Goal: Task Accomplishment & Management: Use online tool/utility

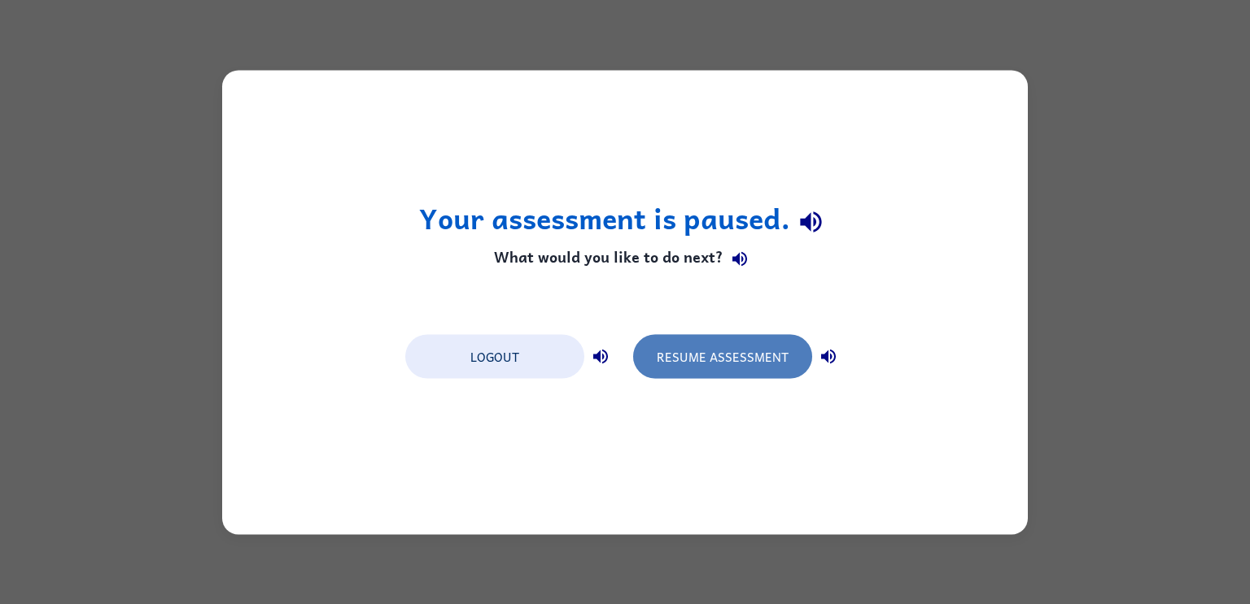
click at [731, 353] on button "Resume Assessment" at bounding box center [722, 356] width 179 height 44
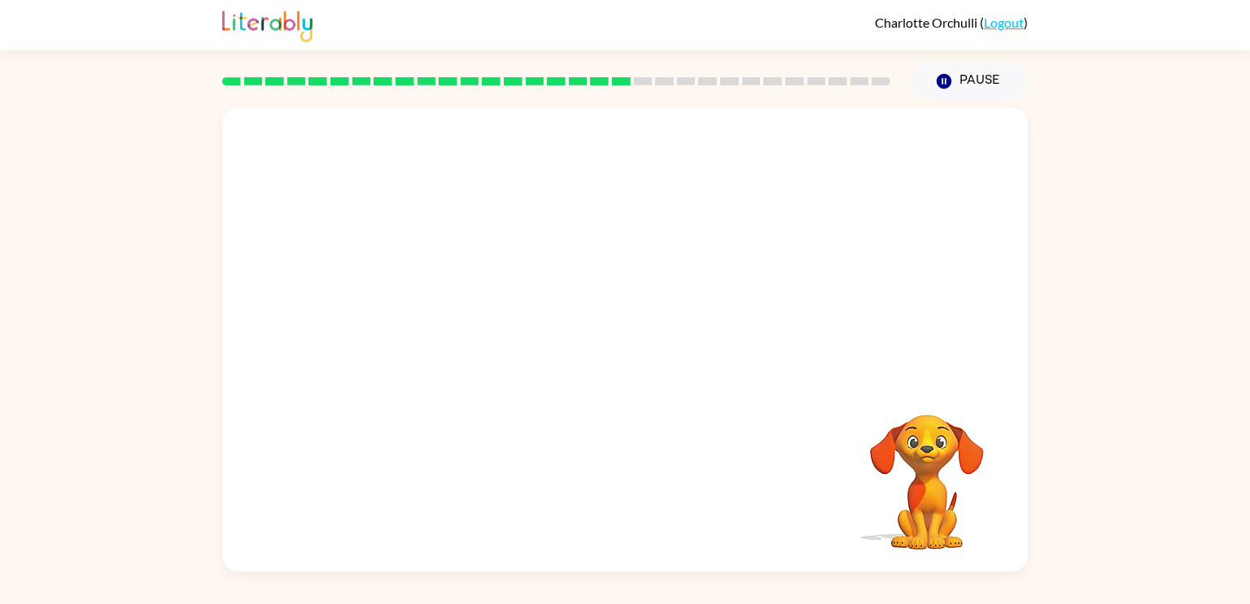
click at [430, 308] on video "Your browser must support playing .mp4 files to use Literably. Please try using…" at bounding box center [624, 243] width 805 height 273
click at [657, 347] on button "button" at bounding box center [625, 347] width 104 height 59
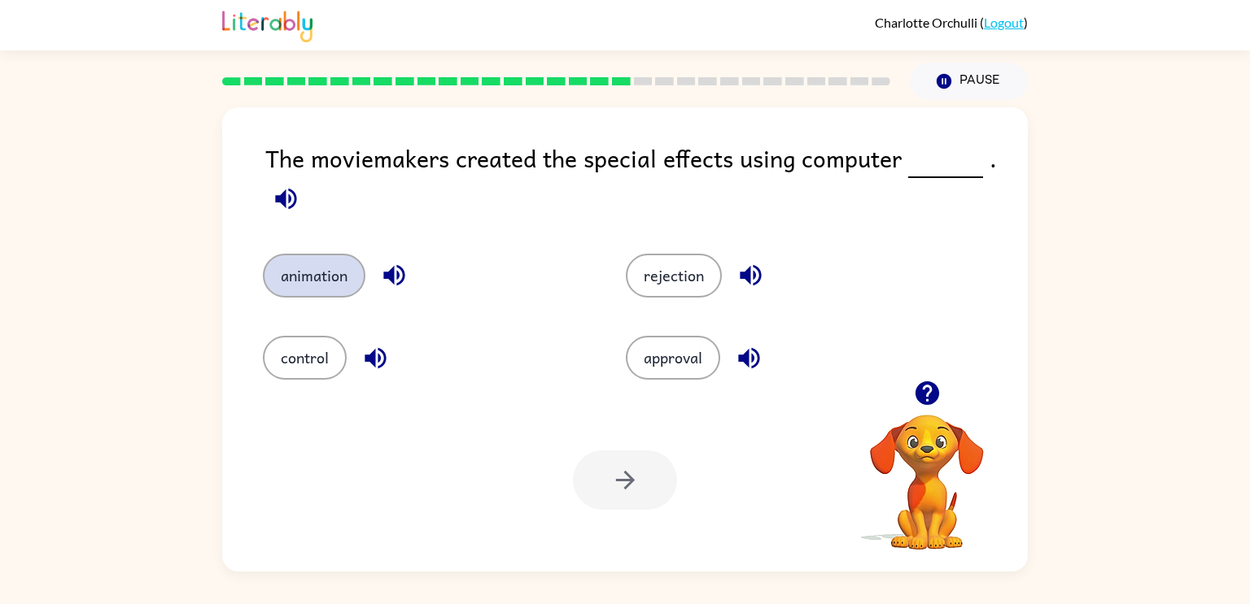
click at [340, 285] on button "animation" at bounding box center [314, 276] width 103 height 44
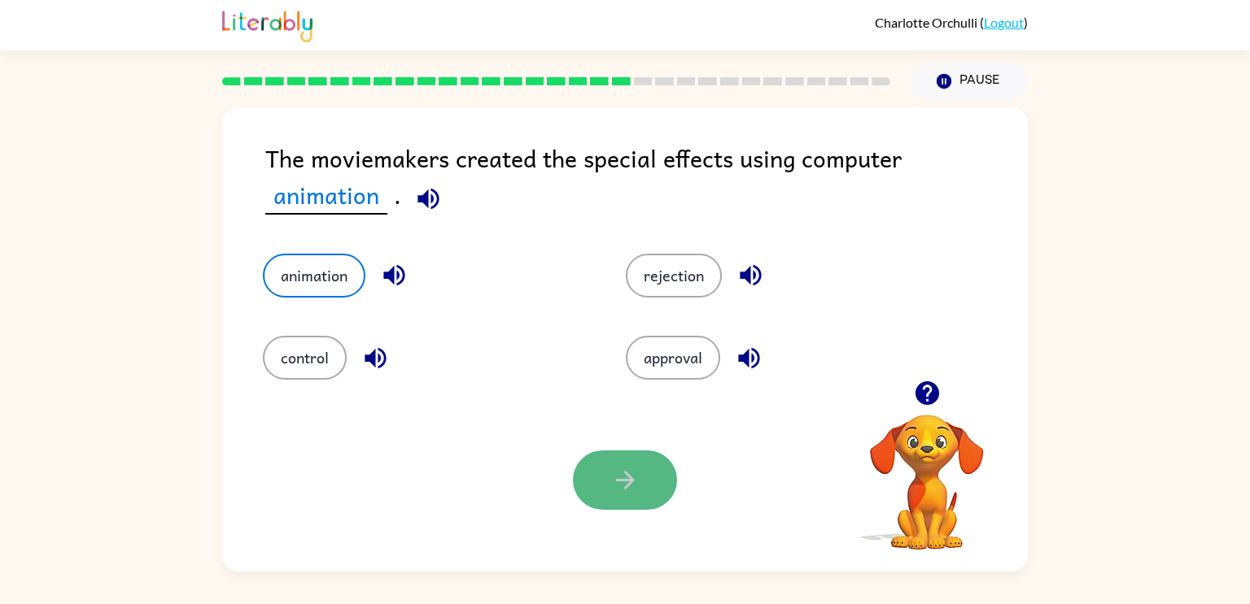
click at [612, 482] on icon "button" at bounding box center [625, 480] width 28 height 28
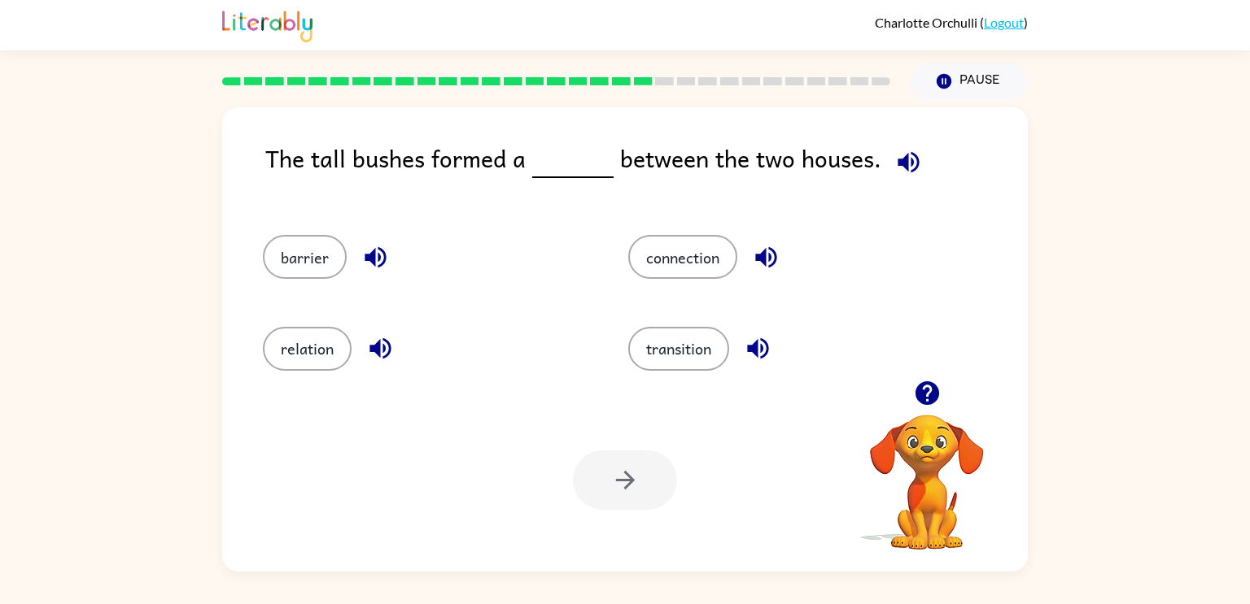
click at [899, 168] on icon "button" at bounding box center [907, 161] width 21 height 21
click at [547, 176] on span at bounding box center [550, 158] width 7 height 37
click at [304, 274] on button "barrier" at bounding box center [305, 257] width 84 height 44
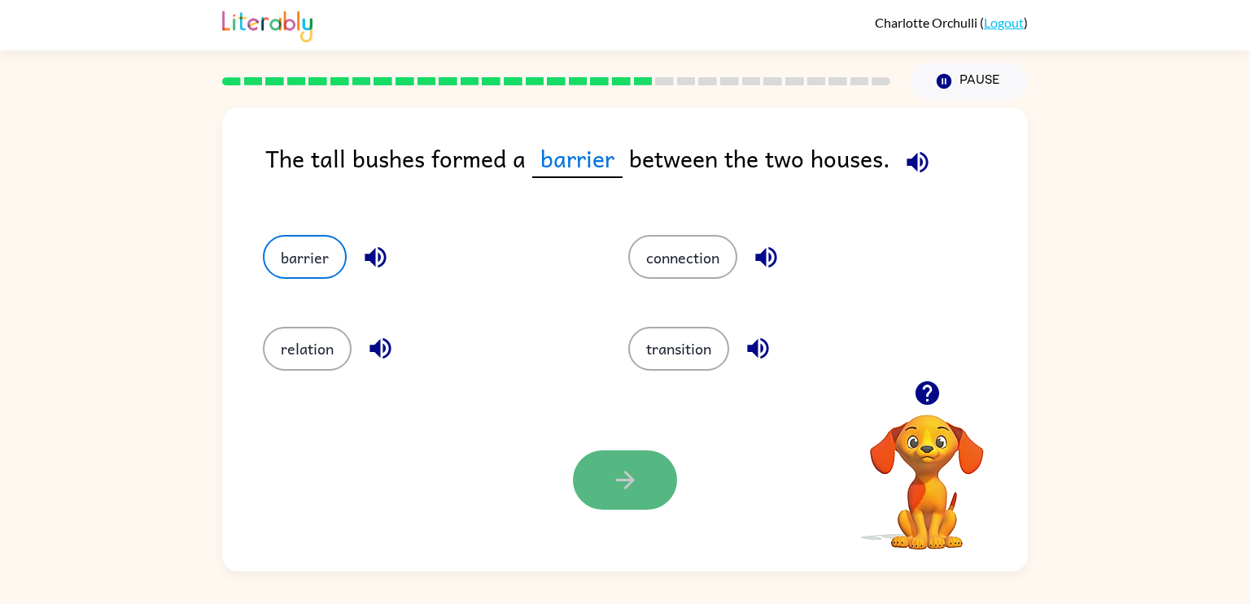
click at [622, 482] on icon "button" at bounding box center [624, 480] width 19 height 19
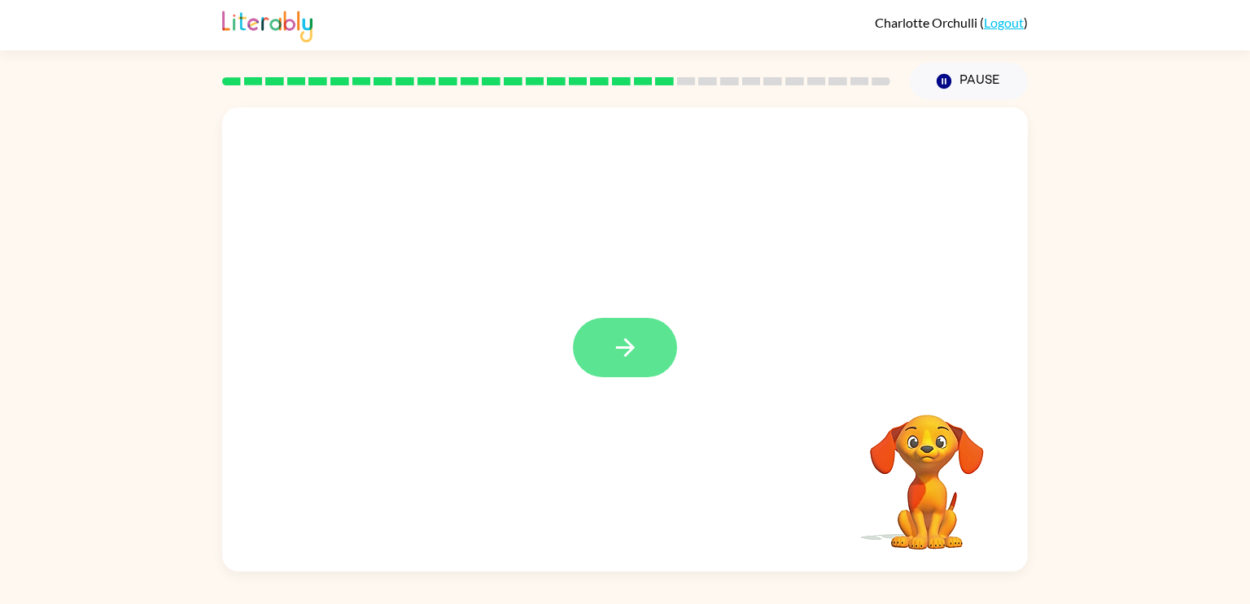
click at [628, 328] on button "button" at bounding box center [625, 347] width 104 height 59
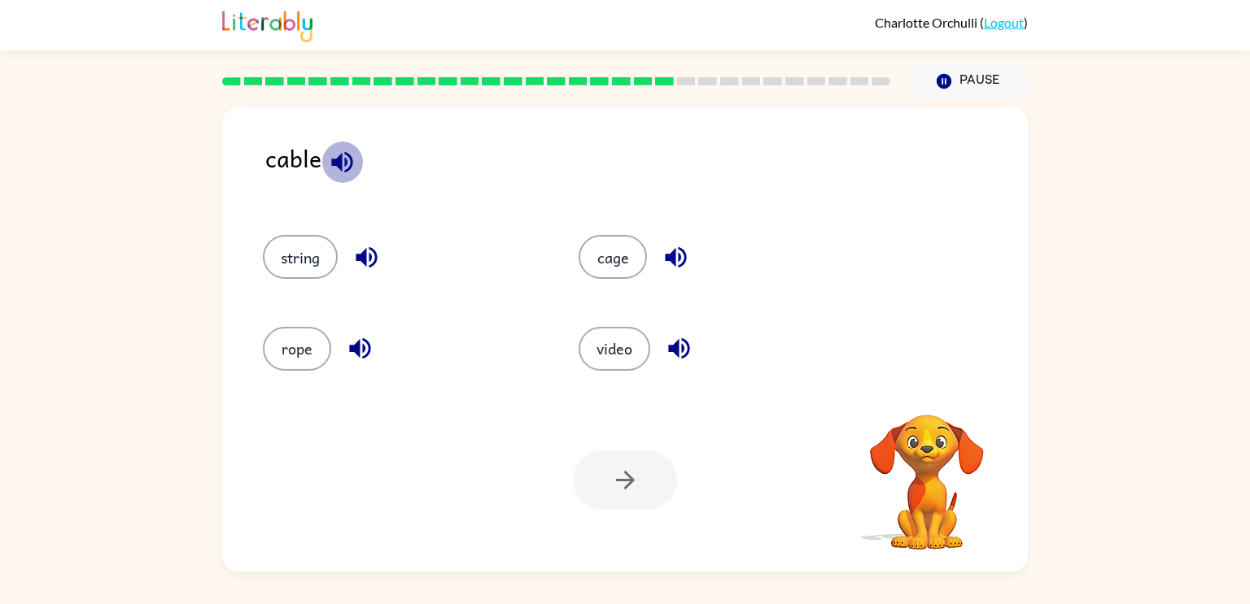
click at [351, 163] on icon "button" at bounding box center [341, 161] width 21 height 21
click at [345, 149] on icon "button" at bounding box center [342, 162] width 28 height 28
click at [617, 263] on button "cage" at bounding box center [612, 257] width 68 height 44
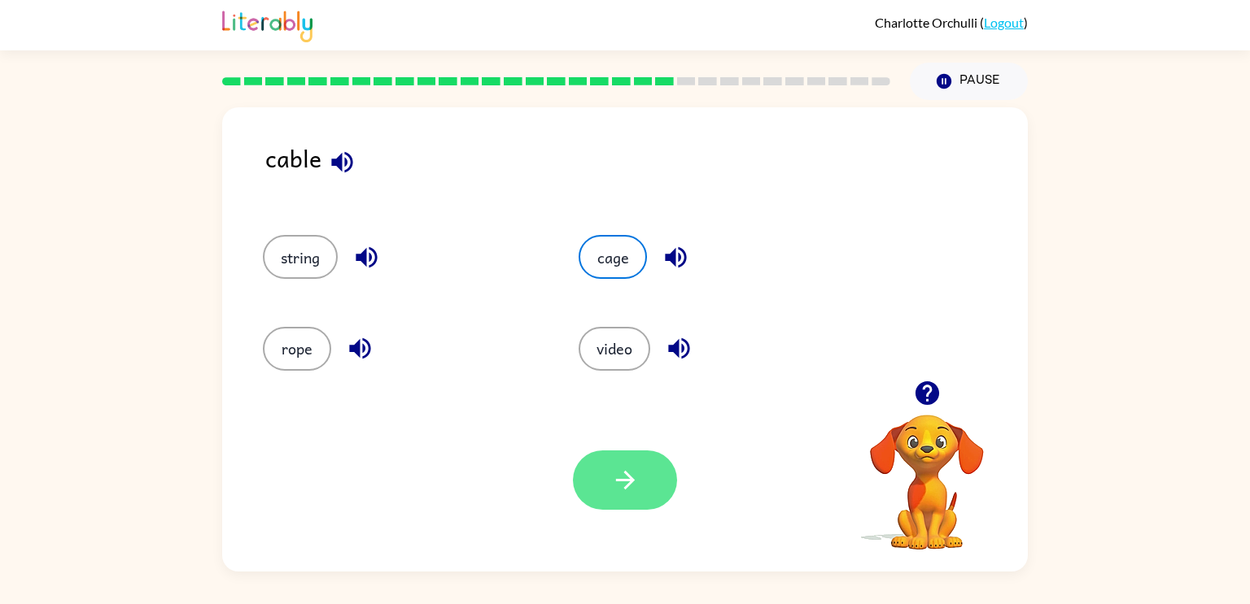
click at [616, 461] on button "button" at bounding box center [625, 480] width 104 height 59
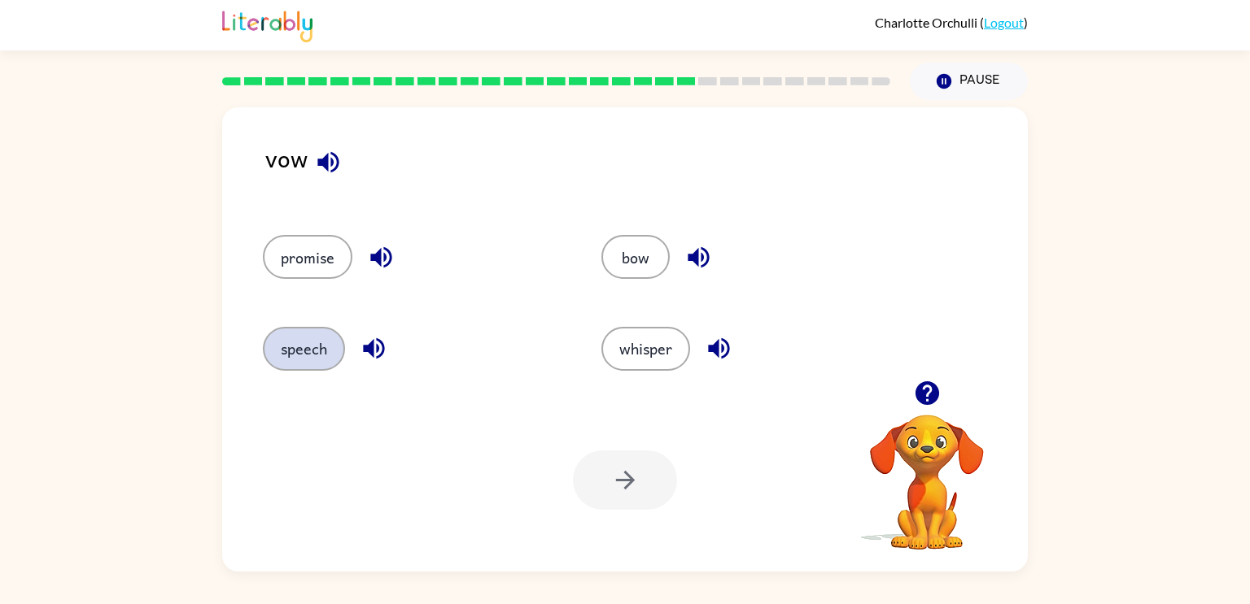
click at [333, 346] on button "speech" at bounding box center [304, 349] width 82 height 44
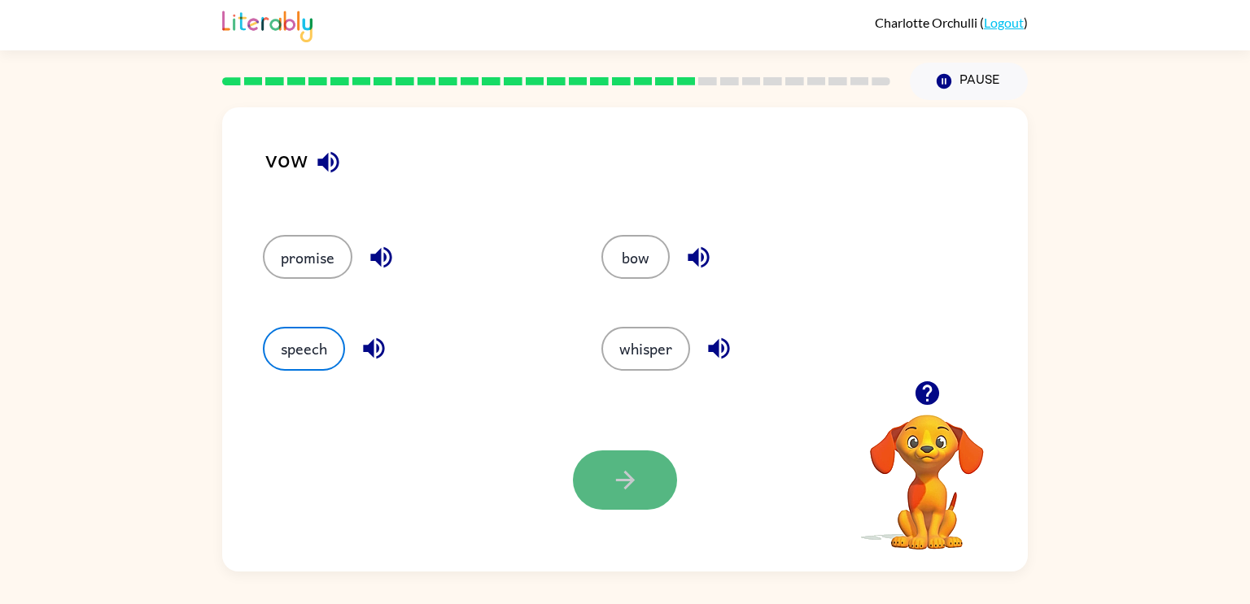
click at [591, 463] on button "button" at bounding box center [625, 480] width 104 height 59
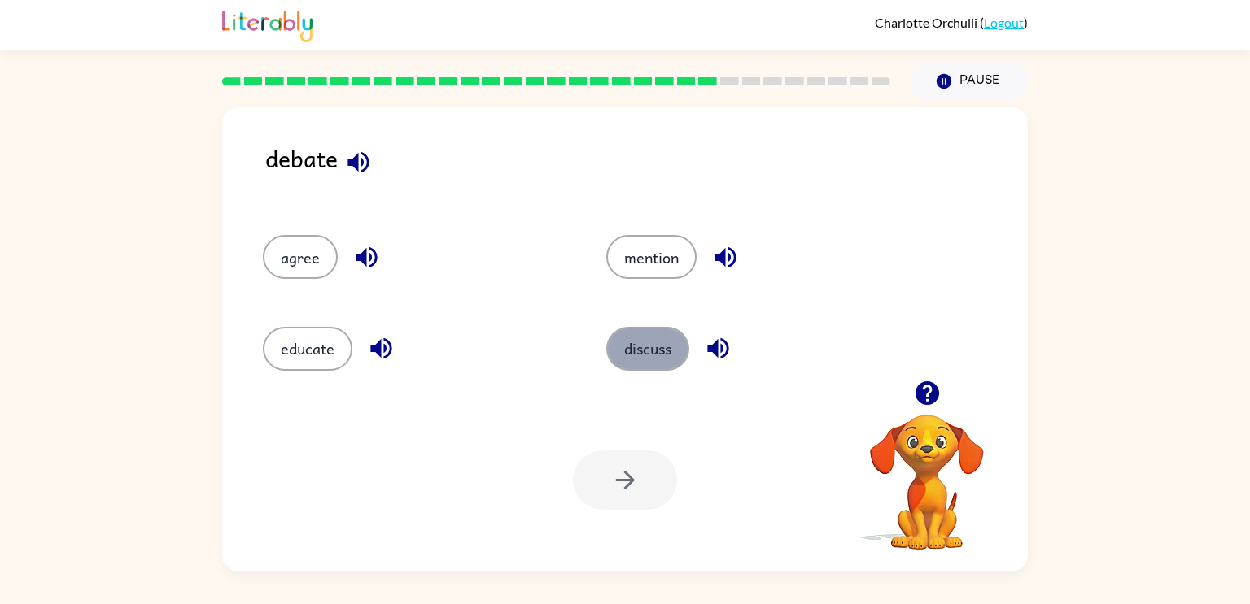
click at [609, 339] on button "discuss" at bounding box center [647, 349] width 83 height 44
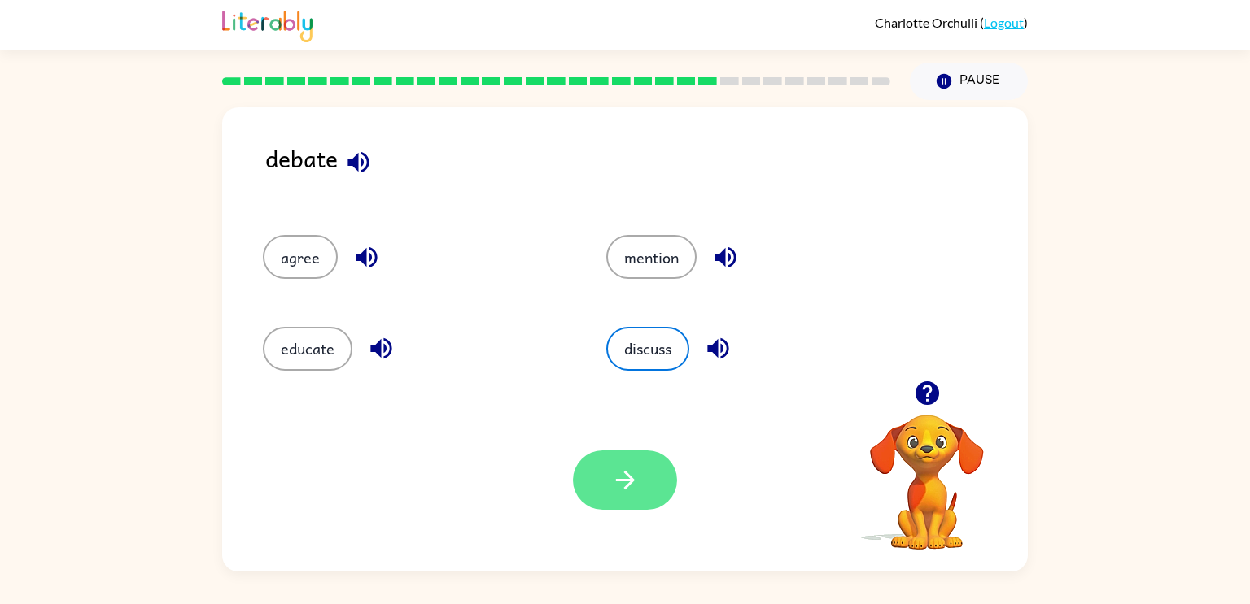
click at [603, 468] on button "button" at bounding box center [625, 480] width 104 height 59
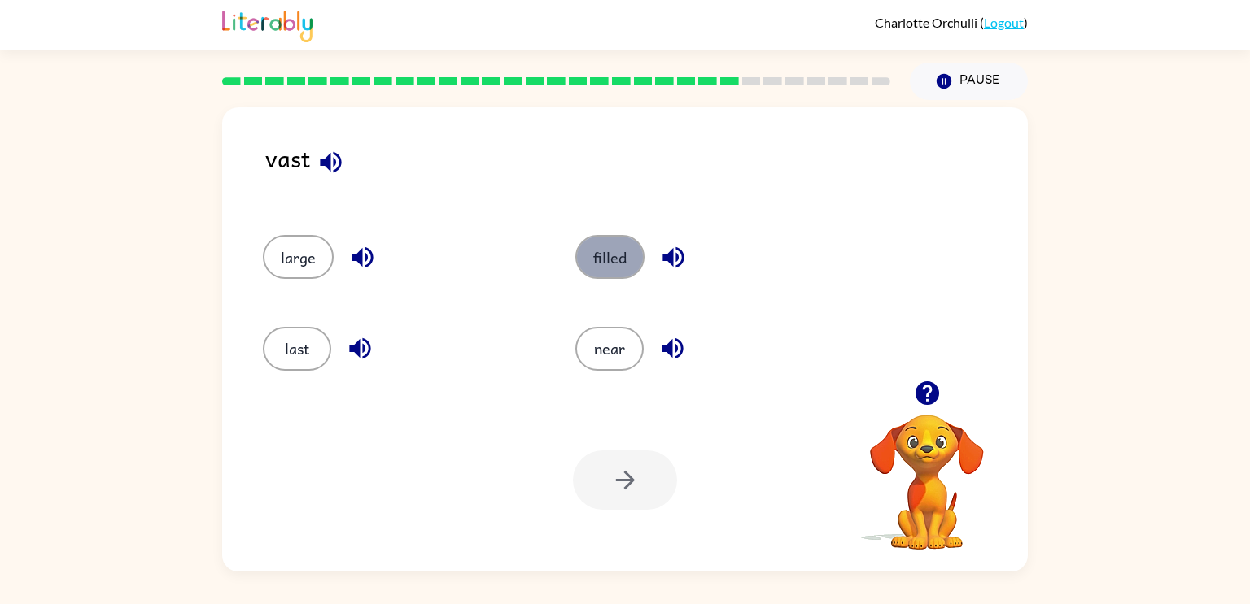
click at [599, 267] on button "filled" at bounding box center [609, 257] width 69 height 44
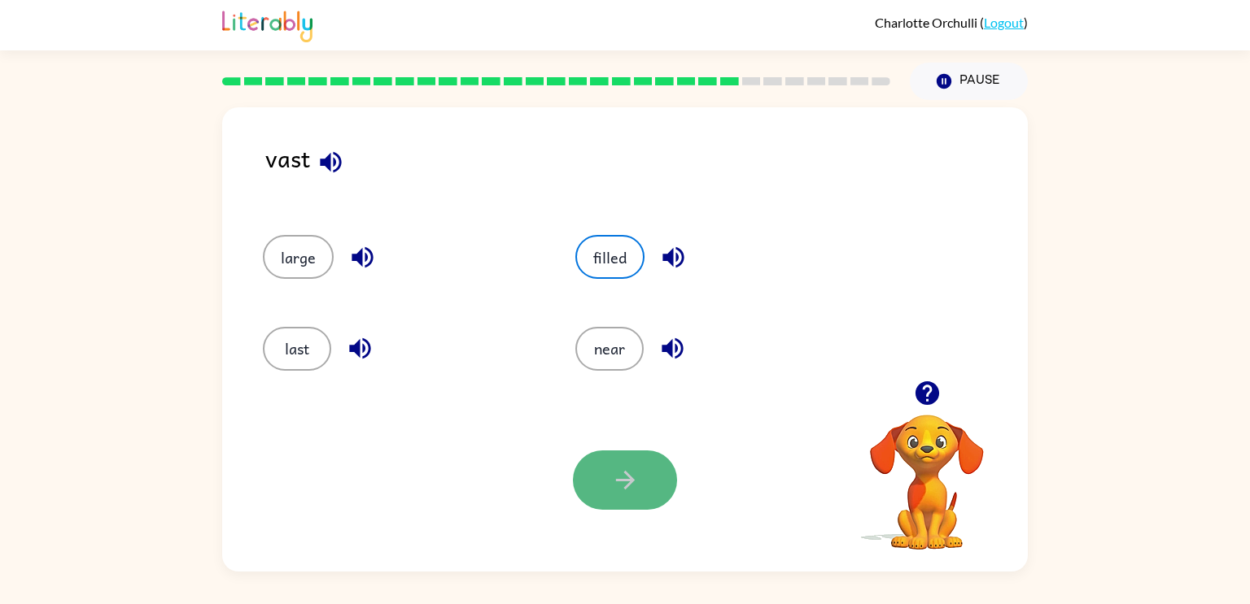
click at [652, 495] on button "button" at bounding box center [625, 480] width 104 height 59
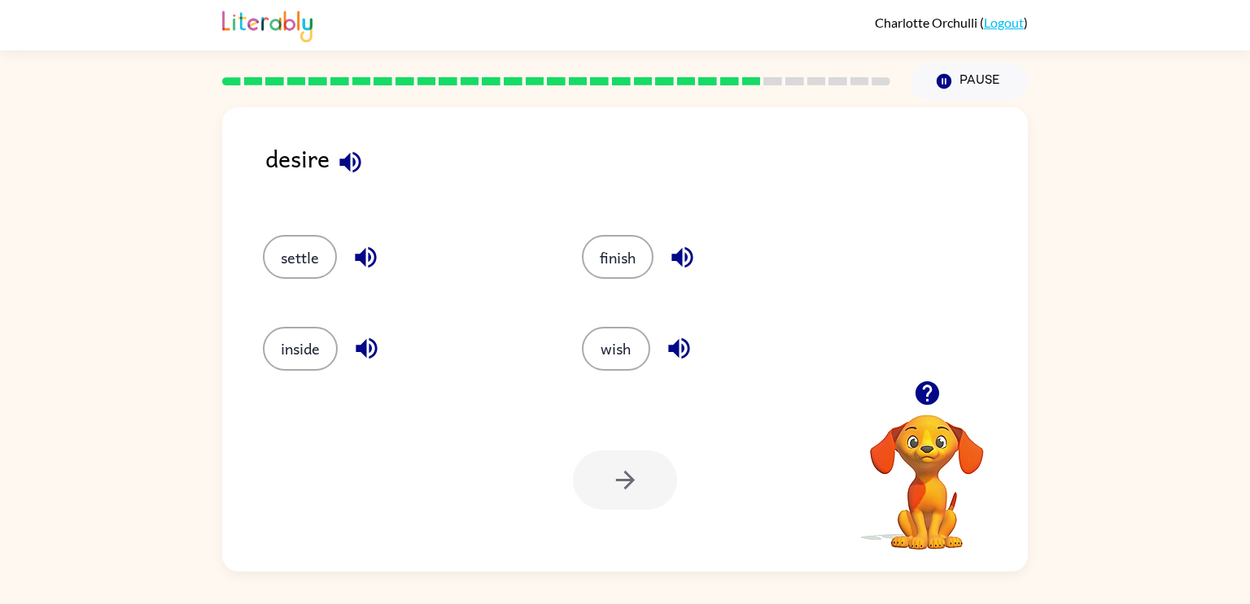
click at [269, 366] on div "inside" at bounding box center [403, 349] width 281 height 44
click at [275, 356] on button "inside" at bounding box center [300, 349] width 75 height 44
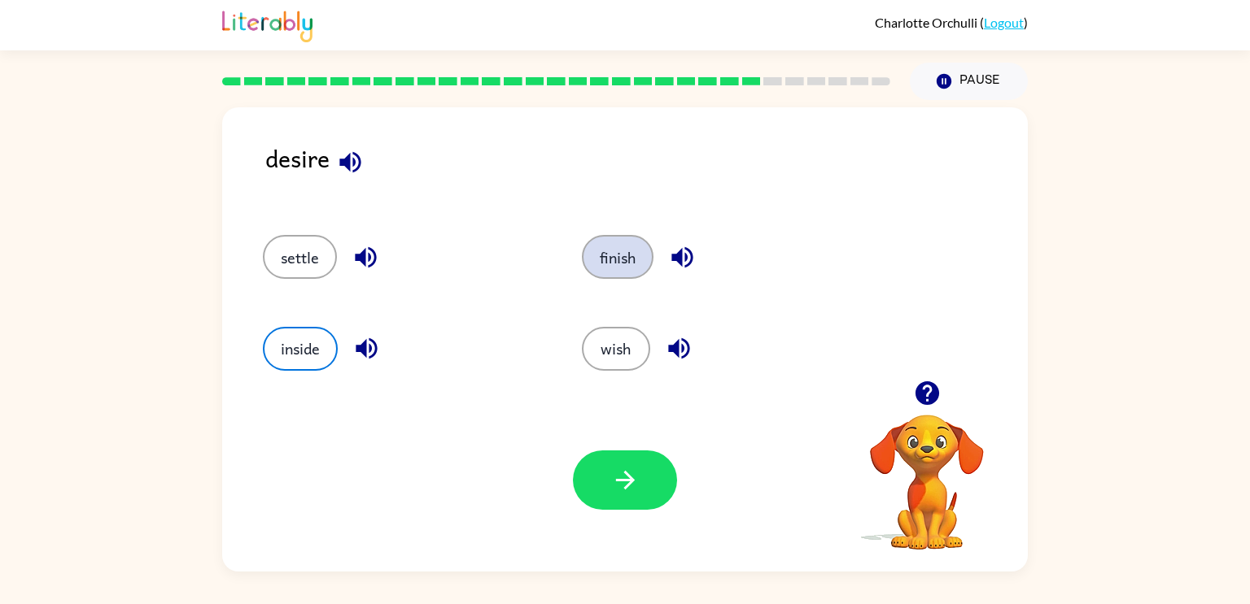
click at [595, 267] on button "finish" at bounding box center [618, 257] width 72 height 44
click at [614, 328] on button "wish" at bounding box center [616, 349] width 68 height 44
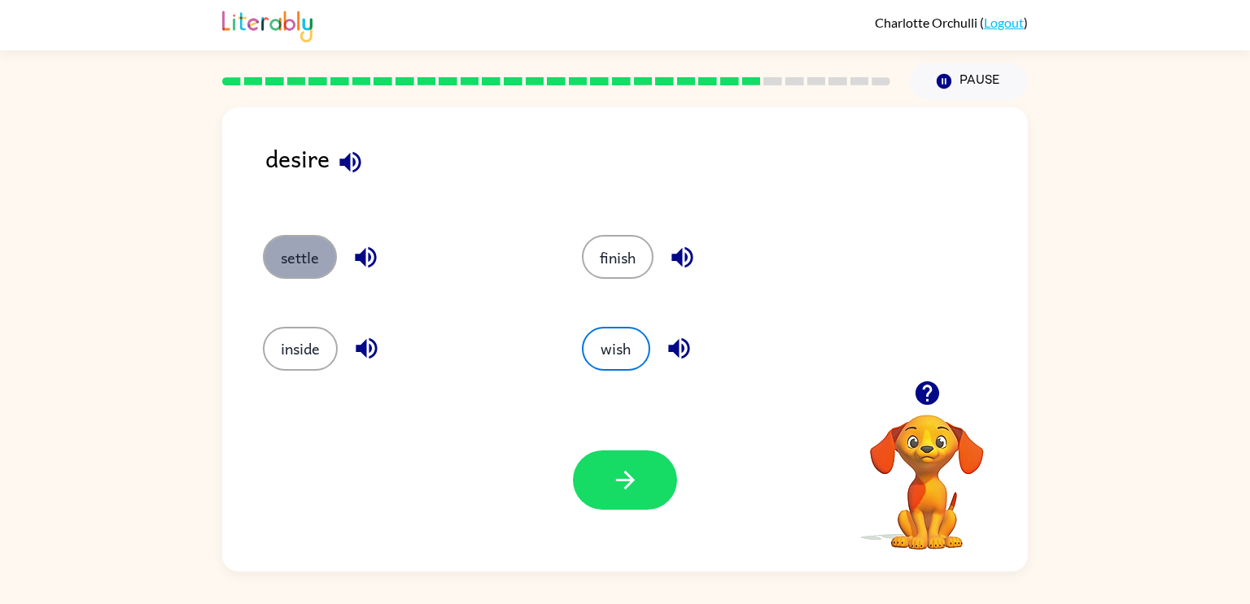
click at [283, 238] on button "settle" at bounding box center [300, 257] width 74 height 44
click at [608, 358] on button "wish" at bounding box center [616, 349] width 68 height 44
click at [634, 493] on icon "button" at bounding box center [625, 480] width 28 height 28
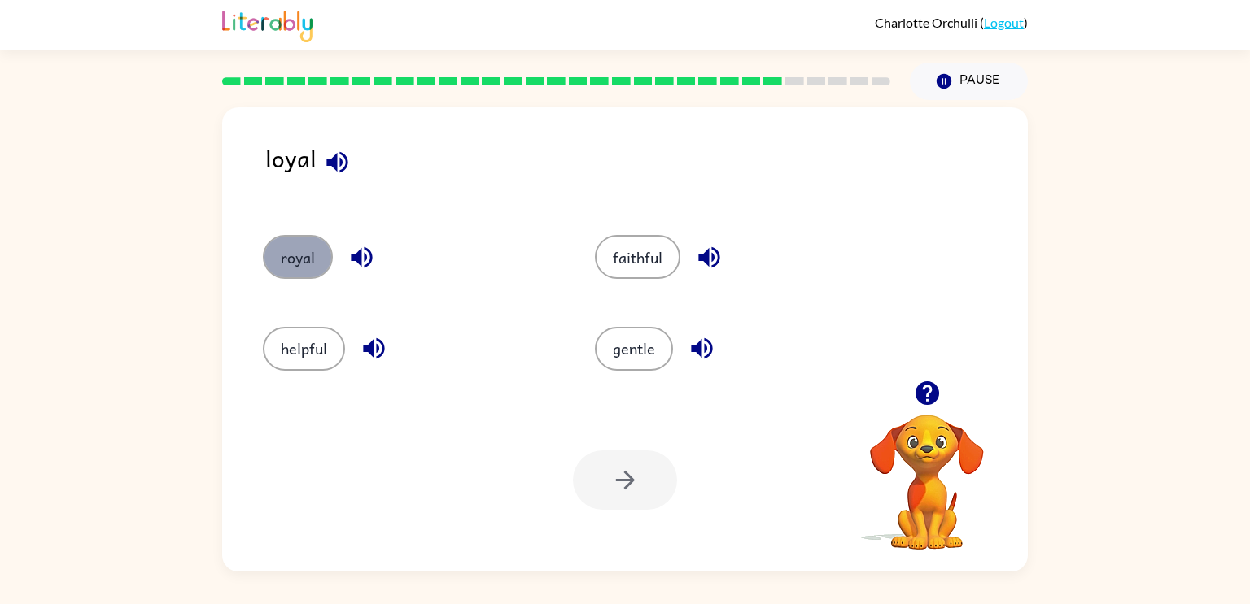
click at [296, 264] on button "royal" at bounding box center [298, 257] width 70 height 44
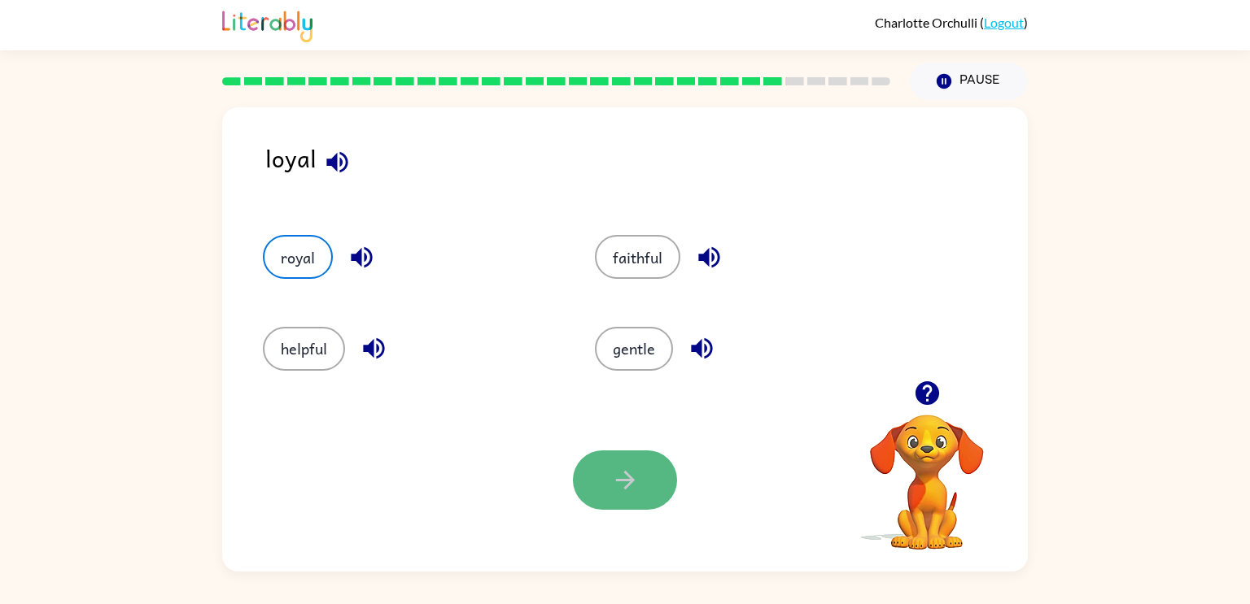
click at [657, 486] on button "button" at bounding box center [625, 480] width 104 height 59
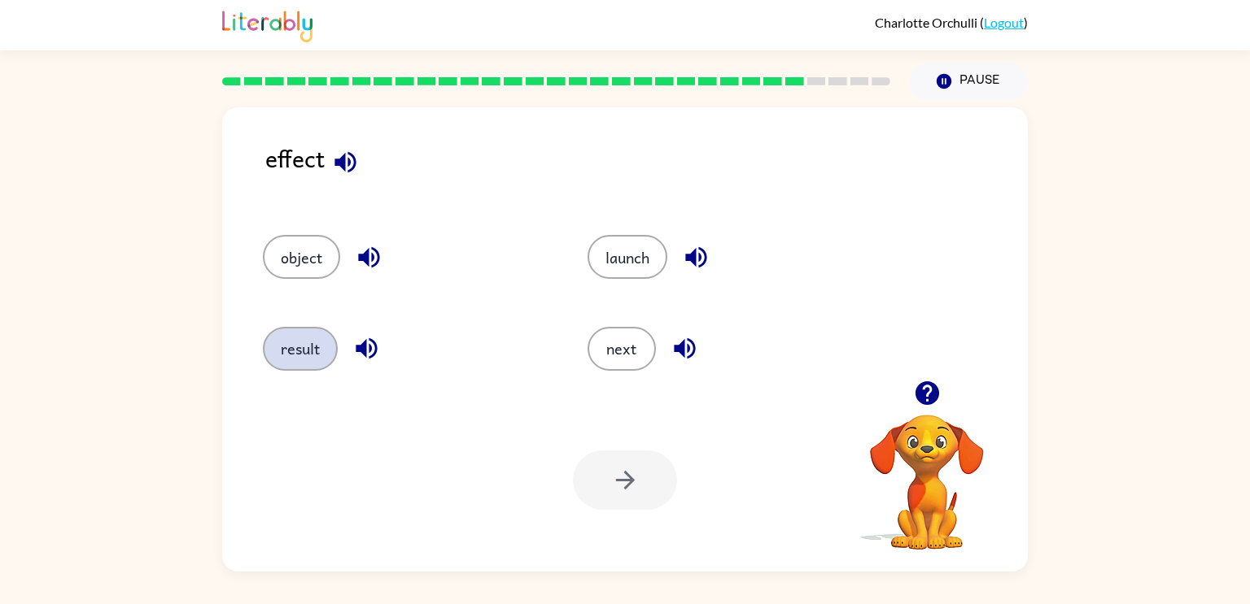
click at [286, 351] on button "result" at bounding box center [300, 349] width 75 height 44
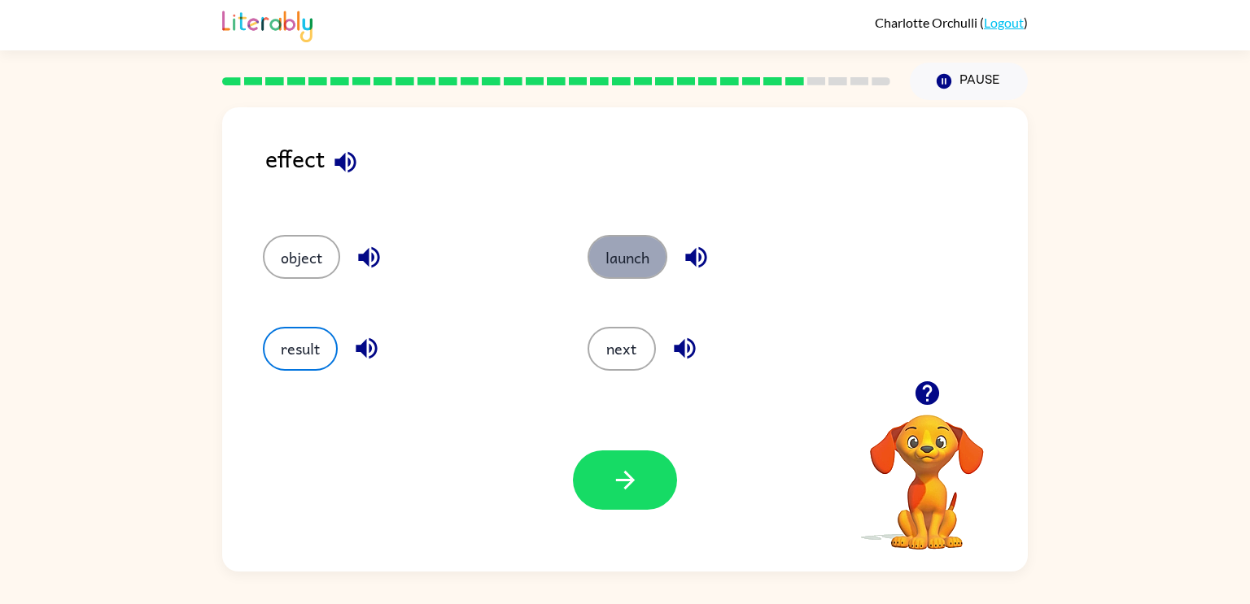
click at [620, 253] on button "launch" at bounding box center [627, 257] width 80 height 44
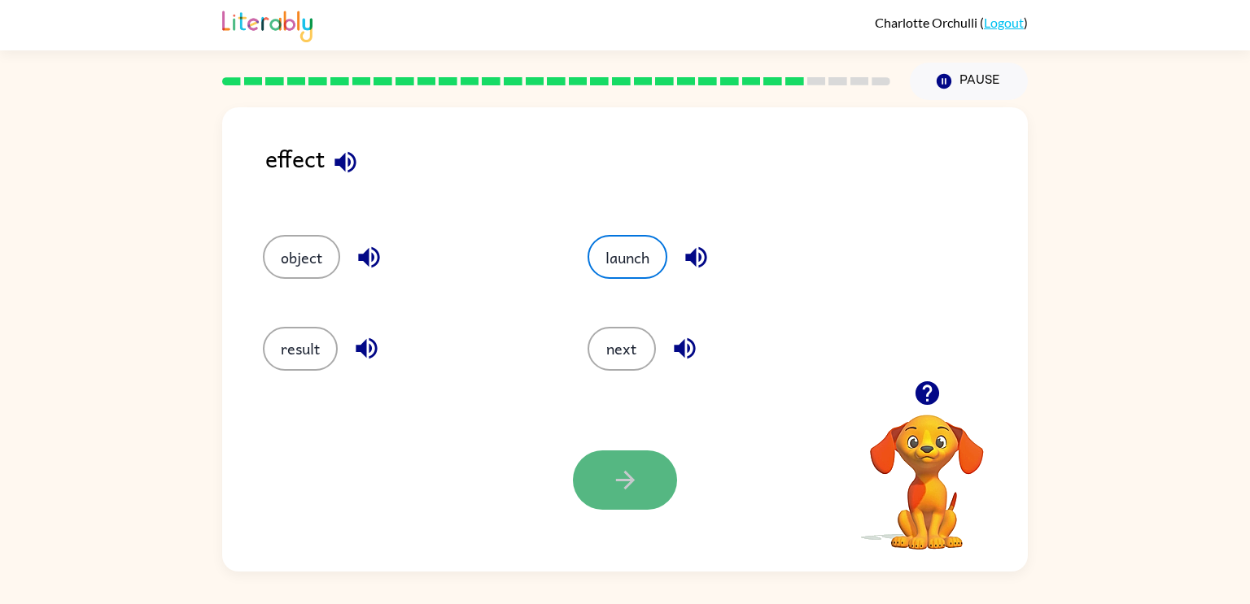
click at [609, 461] on button "button" at bounding box center [625, 480] width 104 height 59
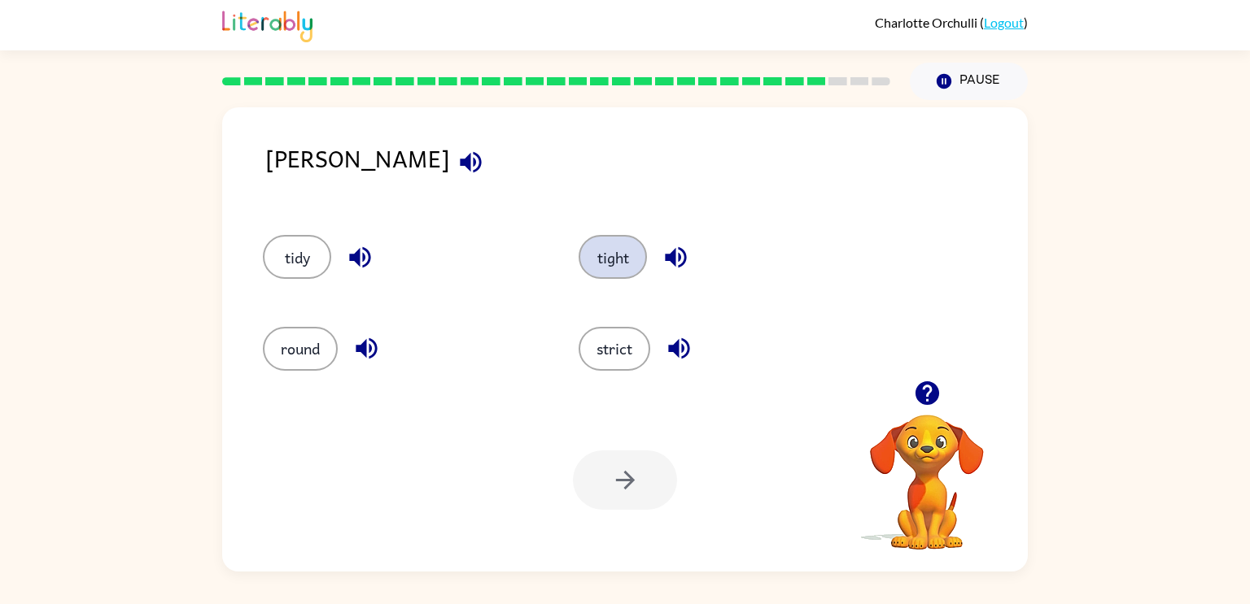
click at [604, 273] on button "tight" at bounding box center [612, 257] width 68 height 44
click at [639, 450] on div "Your browser must support playing .mp4 files to use Literably. Please try using…" at bounding box center [624, 480] width 805 height 183
click at [651, 500] on button "button" at bounding box center [625, 480] width 104 height 59
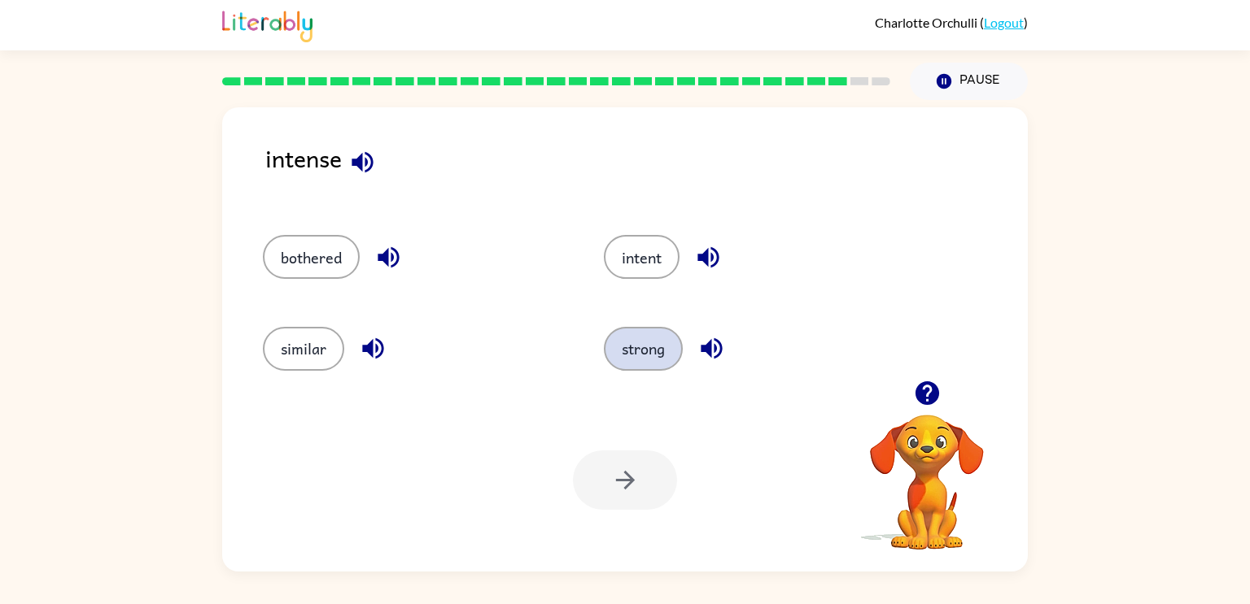
click at [640, 364] on button "strong" at bounding box center [643, 349] width 79 height 44
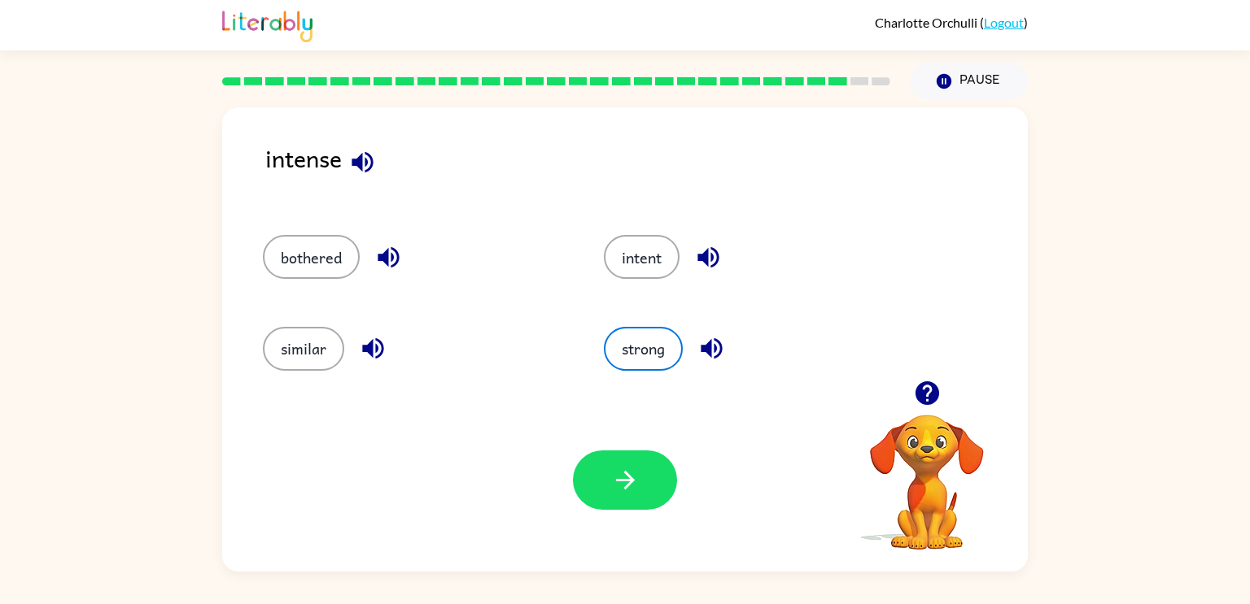
click at [600, 521] on div "Your browser must support playing .mp4 files to use Literably. Please try using…" at bounding box center [624, 480] width 805 height 183
click at [611, 490] on icon "button" at bounding box center [625, 480] width 28 height 28
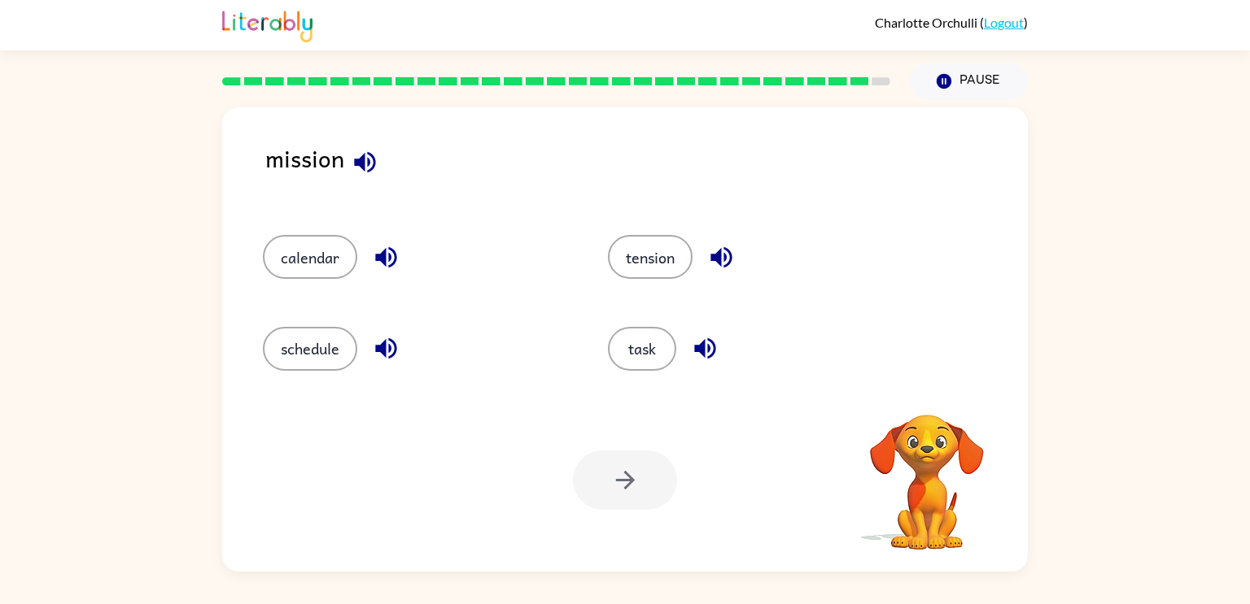
click at [641, 385] on div "task" at bounding box center [749, 341] width 345 height 91
click at [627, 346] on button "task" at bounding box center [642, 349] width 68 height 44
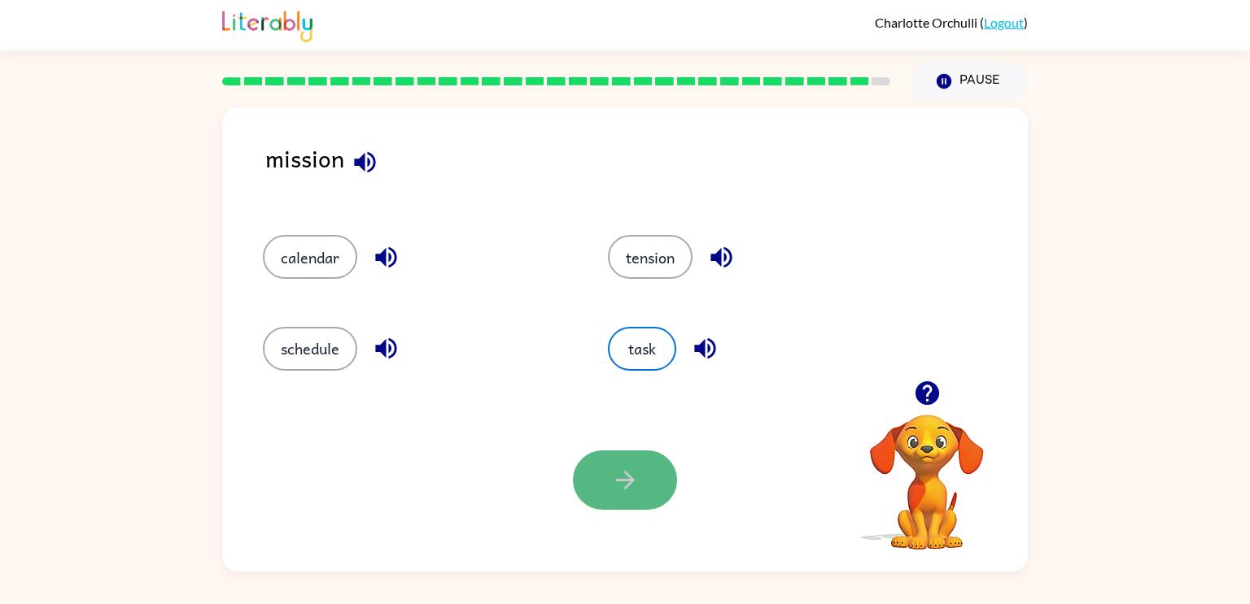
click at [613, 455] on button "button" at bounding box center [625, 480] width 104 height 59
